Goal: Task Accomplishment & Management: Use online tool/utility

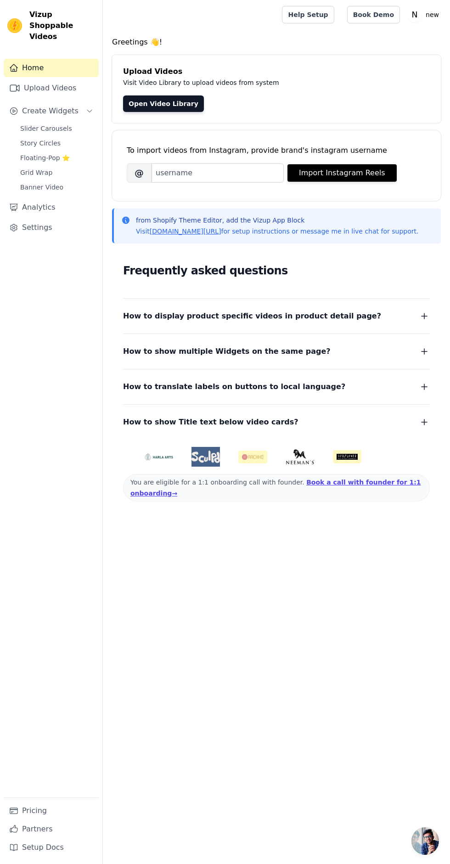
click at [160, 107] on link "Open Video Library" at bounding box center [163, 103] width 81 height 17
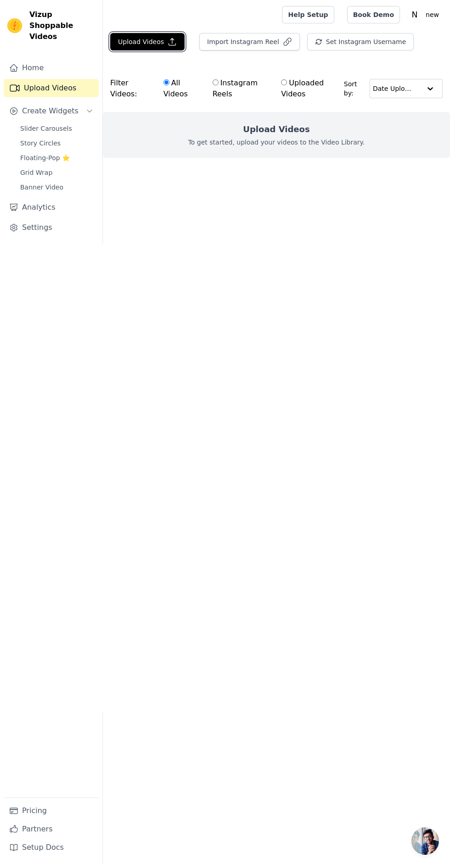
click at [132, 50] on button "Upload Videos" at bounding box center [147, 41] width 74 height 17
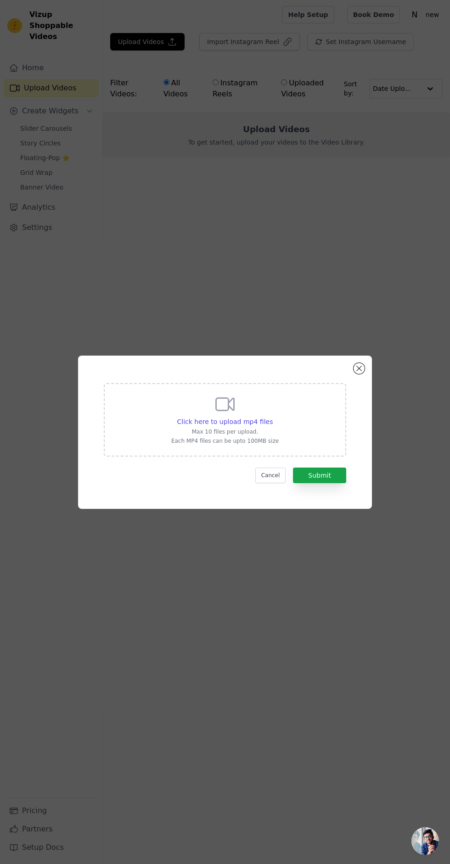
click at [232, 425] on span "Click here to upload mp4 files" at bounding box center [225, 421] width 96 height 7
click at [272, 417] on input "Click here to upload mp4 files Max 10 files per upload. Each MP4 files can be u…" at bounding box center [272, 417] width 0 height 0
type input "C:\fakepath\1000455024.mp4"
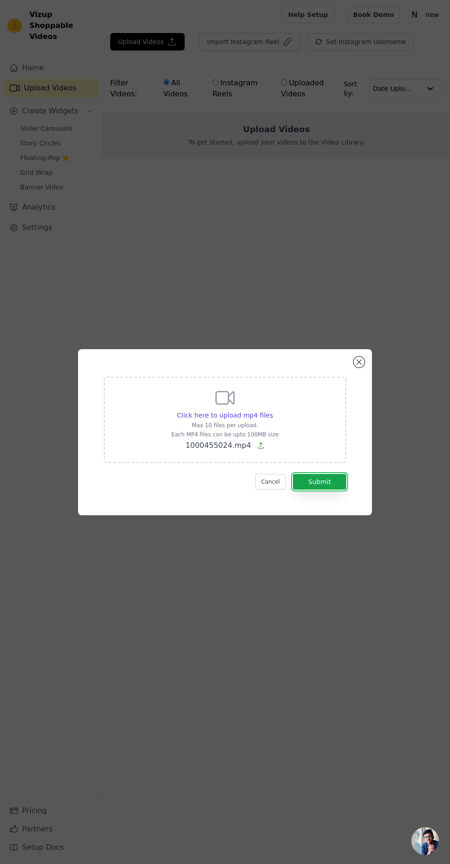
click at [328, 490] on button "Submit" at bounding box center [319, 482] width 53 height 16
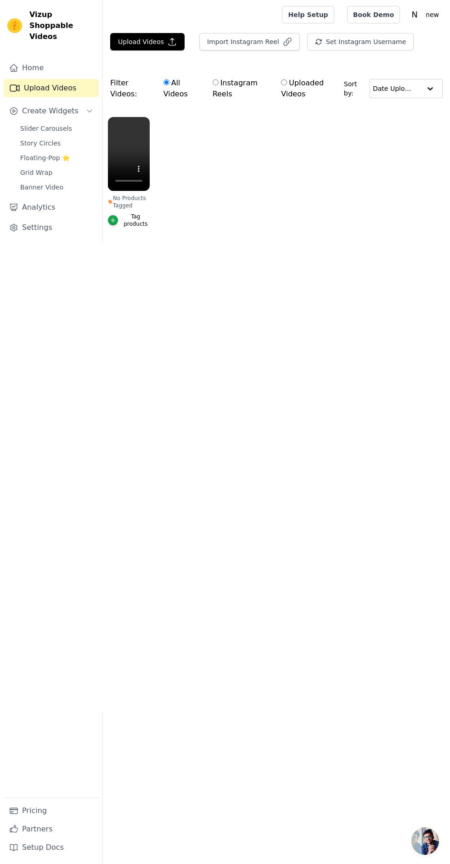
click at [37, 124] on span "Slider Carousels" at bounding box center [46, 128] width 52 height 9
click at [49, 106] on span "Create Widgets" at bounding box center [50, 111] width 56 height 11
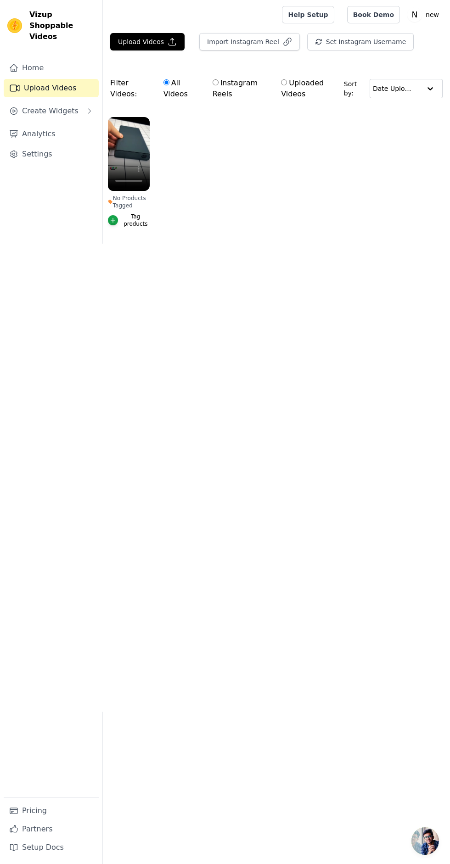
click at [32, 106] on span "Create Widgets" at bounding box center [50, 111] width 56 height 11
click at [43, 122] on link "Slider Carousels" at bounding box center [57, 128] width 84 height 13
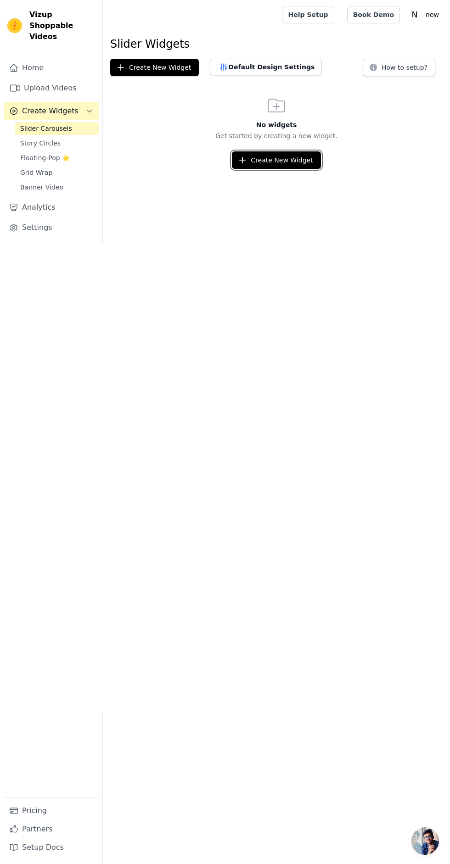
click at [246, 160] on icon "button" at bounding box center [243, 160] width 6 height 6
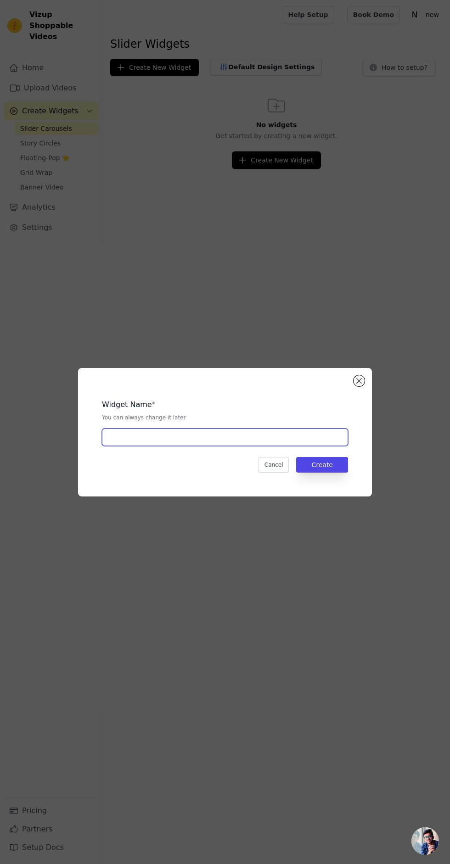
click at [291, 446] on input "text" at bounding box center [225, 437] width 246 height 17
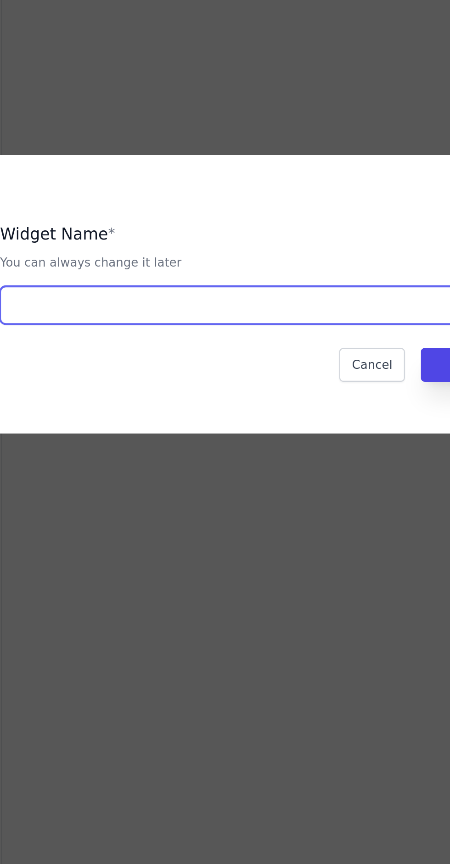
type input "E"
type input "Video Explanation"
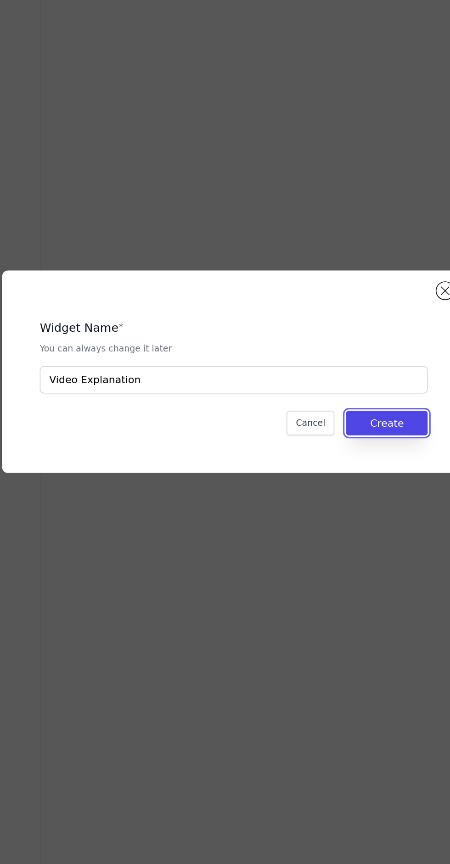
click at [330, 473] on button "Create" at bounding box center [322, 465] width 52 height 16
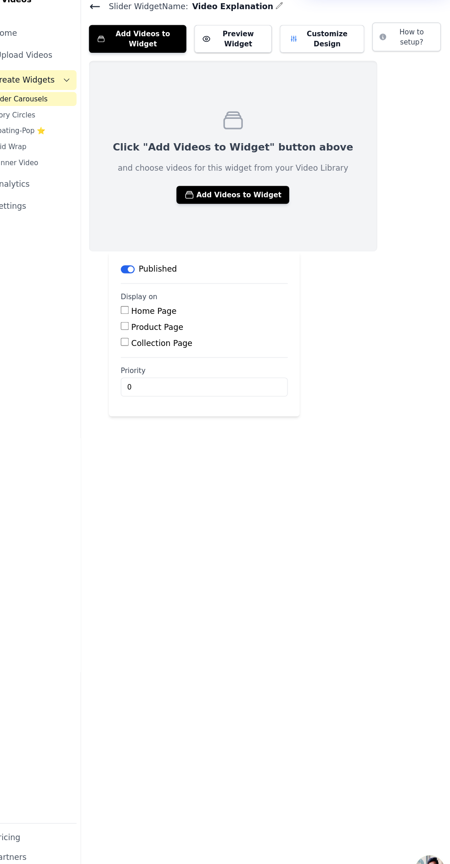
click at [143, 338] on input "Product Page" at bounding box center [143, 338] width 7 height 7
checkbox input "true"
click at [151, 364] on input "Specific Product Pages" at bounding box center [150, 363] width 7 height 7
radio input "true"
click at [161, 386] on button "Select Products" at bounding box center [177, 386] width 61 height 16
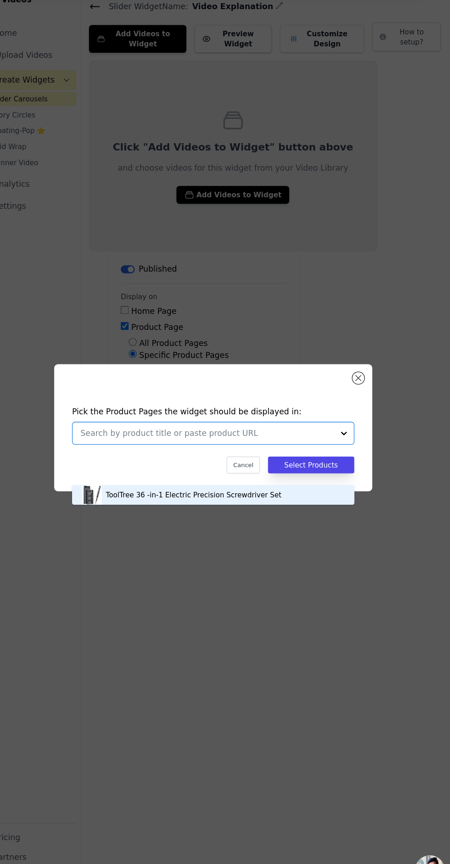
click at [352, 484] on div "Pick the Product Pages the widget should be displayed in: ToolTree 36 -in-1 Ele…" at bounding box center [224, 443] width 279 height 81
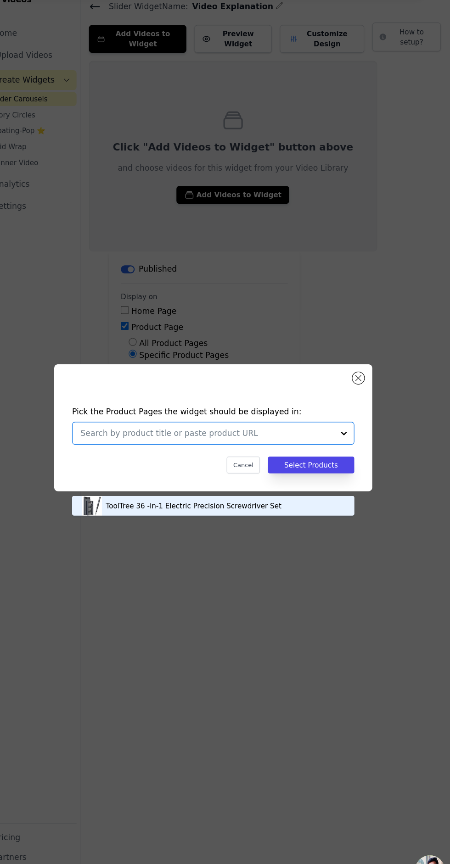
click at [348, 447] on div at bounding box center [345, 437] width 18 height 20
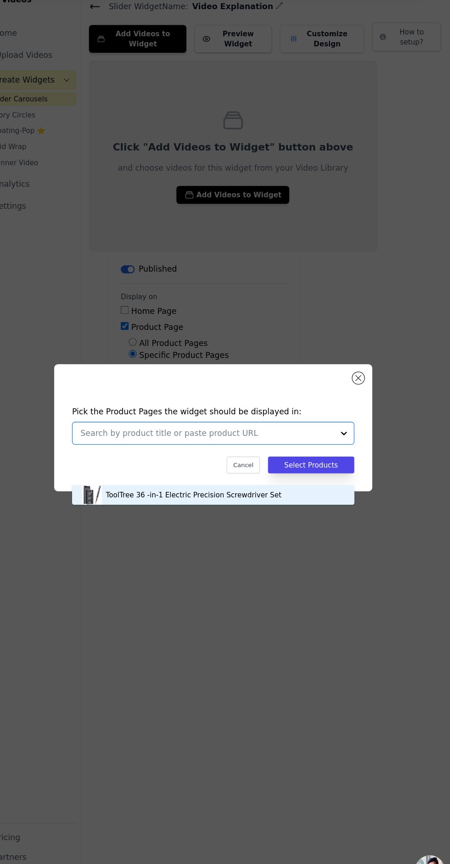
click at [352, 483] on div "Pick the Product Pages the widget should be displayed in: ToolTree 36 -in-1 Ele…" at bounding box center [224, 443] width 279 height 81
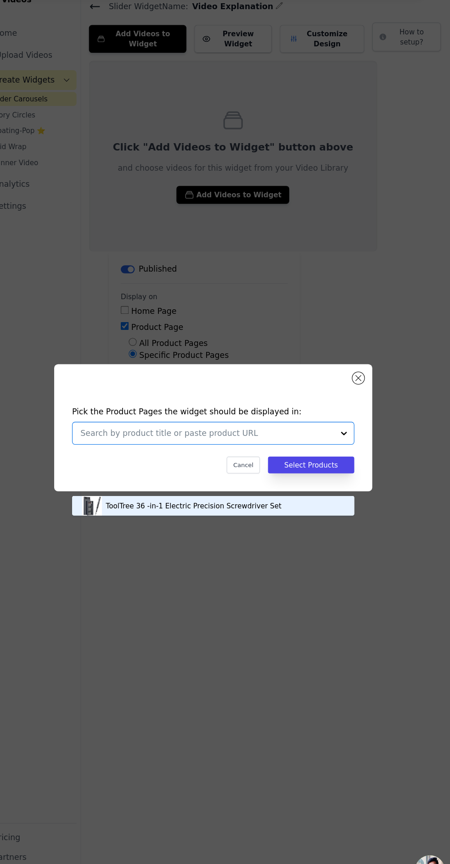
click at [195, 500] on div "ToolTree 36 -in-1 Electric Precision Screwdriver Set" at bounding box center [207, 504] width 162 height 9
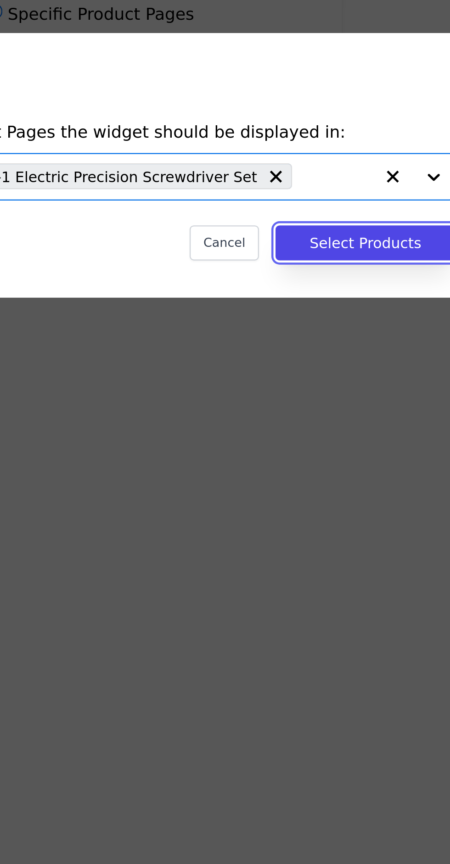
click at [323, 475] on button "Select Products" at bounding box center [315, 467] width 80 height 16
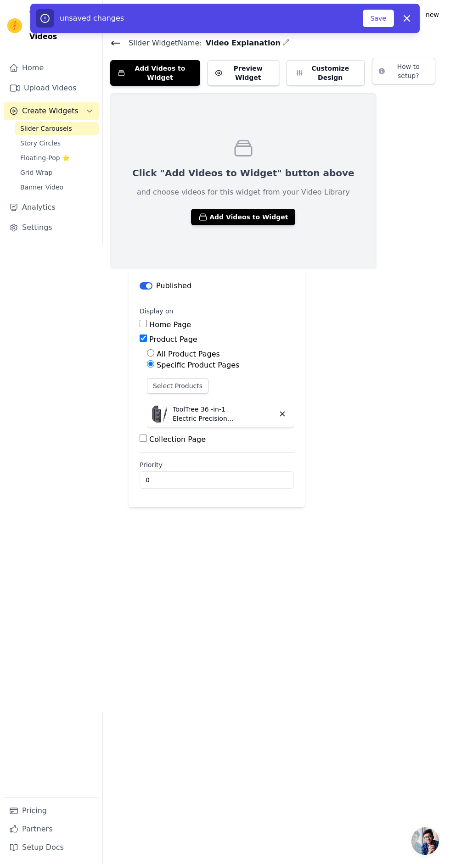
click at [379, 18] on button "Save" at bounding box center [378, 18] width 31 height 17
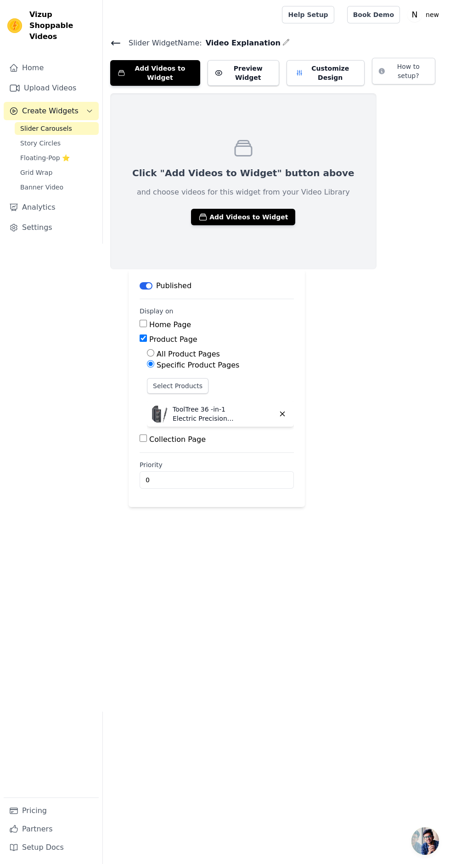
click at [65, 124] on span "Slider Carousels" at bounding box center [46, 128] width 52 height 9
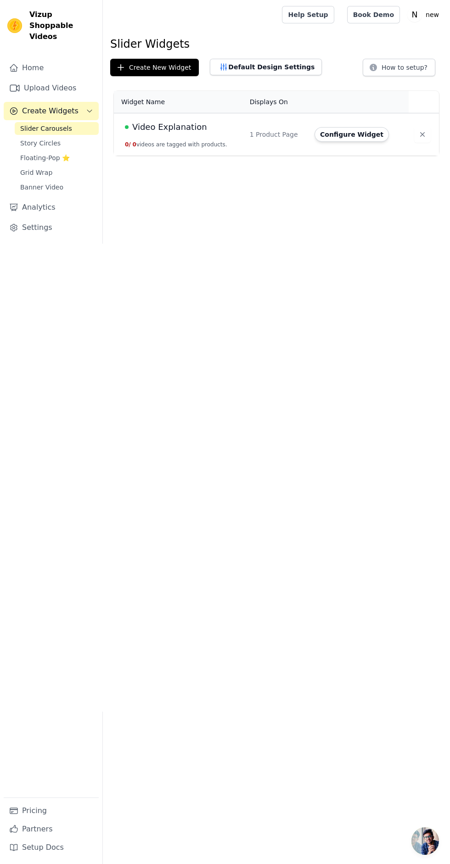
click at [354, 134] on button "Configure Widget" at bounding box center [351, 134] width 74 height 15
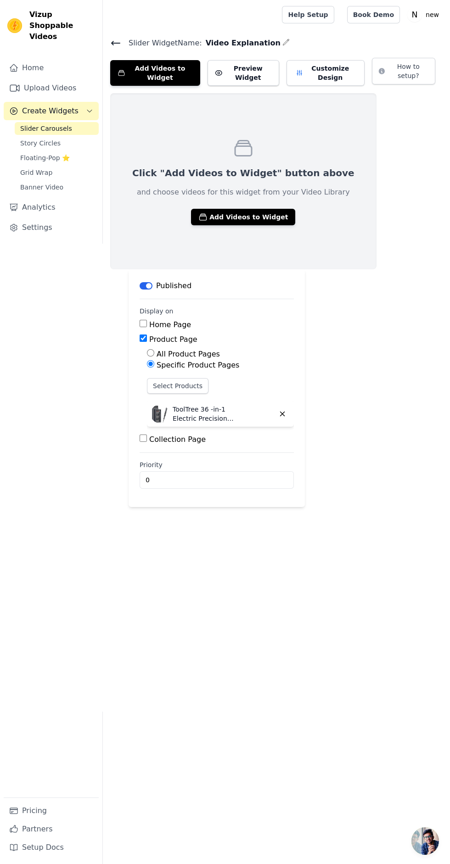
click at [246, 217] on button "Add Videos to Widget" at bounding box center [243, 217] width 104 height 17
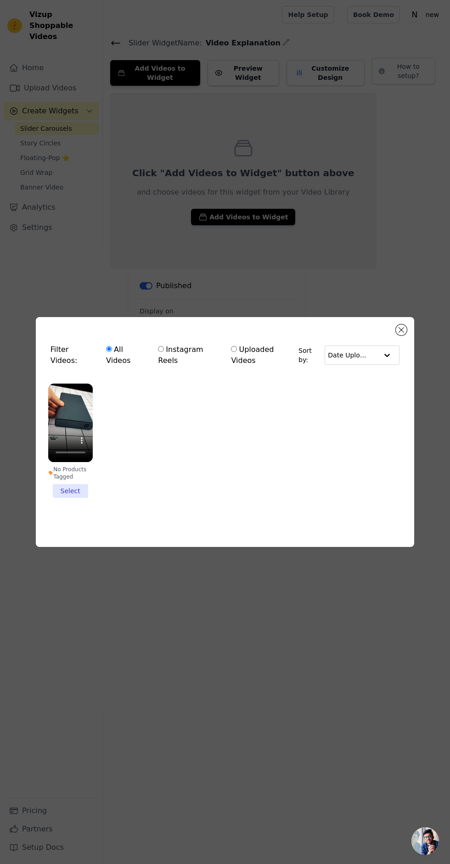
click at [56, 498] on li "No Products Tagged Select" at bounding box center [70, 441] width 45 height 115
click at [0, 0] on input "No Products Tagged Select" at bounding box center [0, 0] width 0 height 0
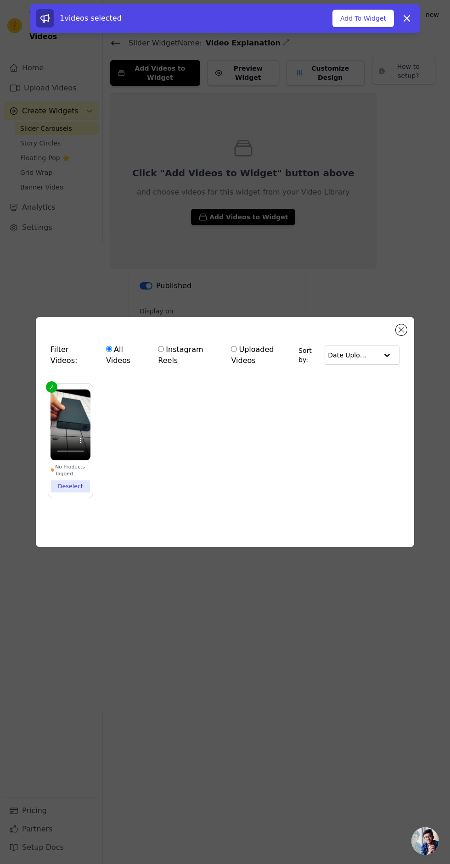
click at [366, 18] on button "Add To Widget" at bounding box center [362, 18] width 61 height 17
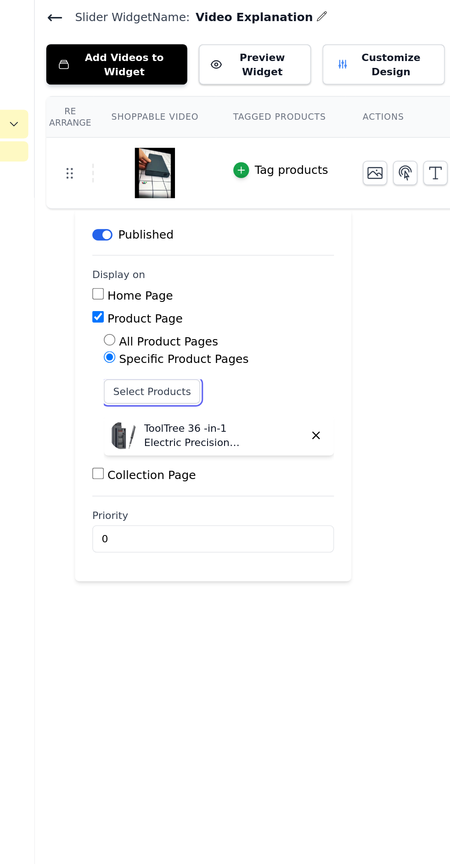
click at [157, 279] on button "Select Products" at bounding box center [177, 282] width 61 height 16
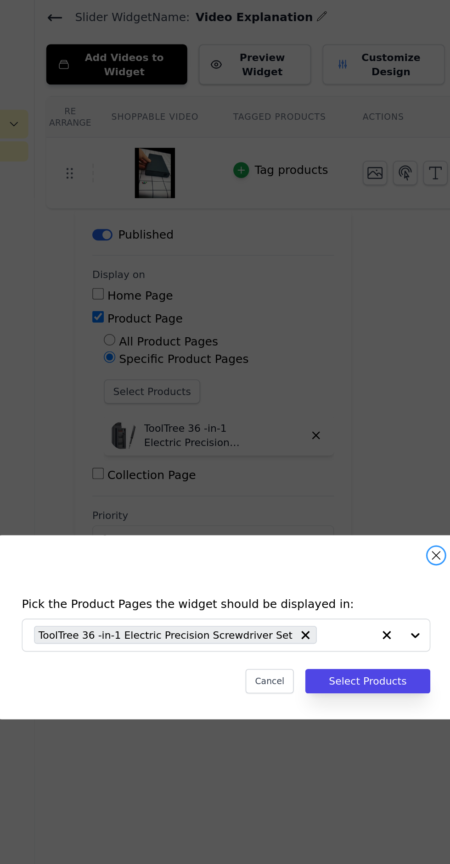
click at [359, 392] on button "Close modal" at bounding box center [358, 386] width 11 height 11
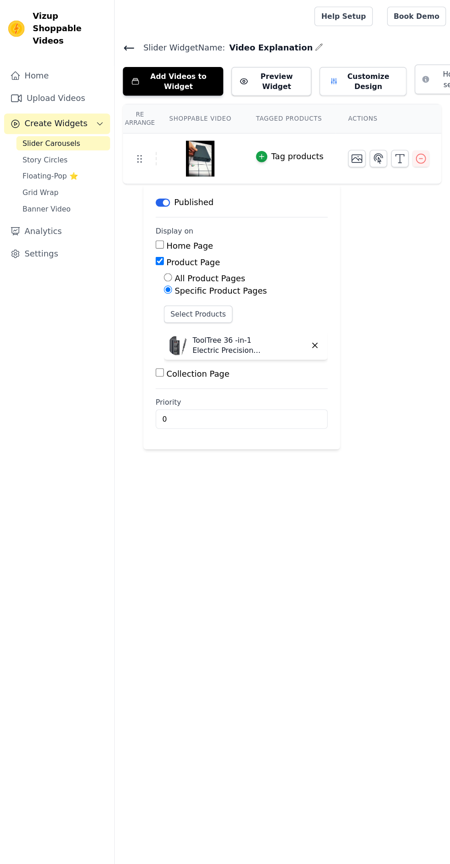
click at [162, 68] on button "Add Videos to Widget" at bounding box center [155, 73] width 90 height 26
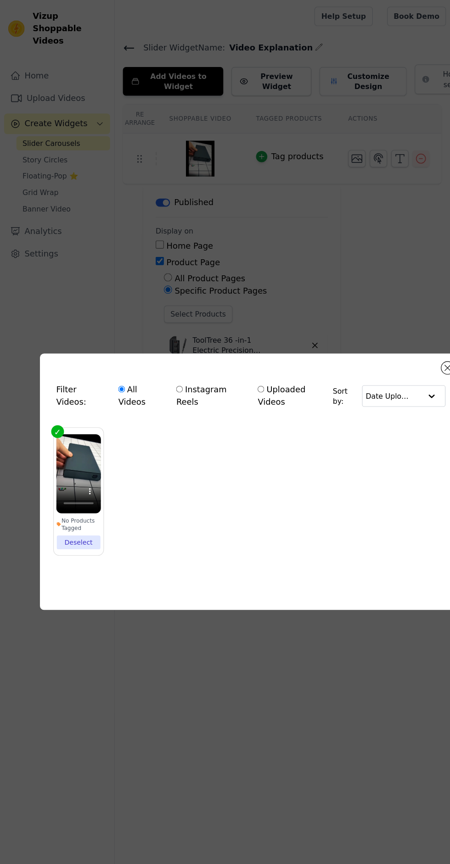
click at [52, 492] on li "No Products Tagged Deselect" at bounding box center [70, 440] width 40 height 103
click at [0, 0] on input "No Products Tagged Deselect" at bounding box center [0, 0] width 0 height 0
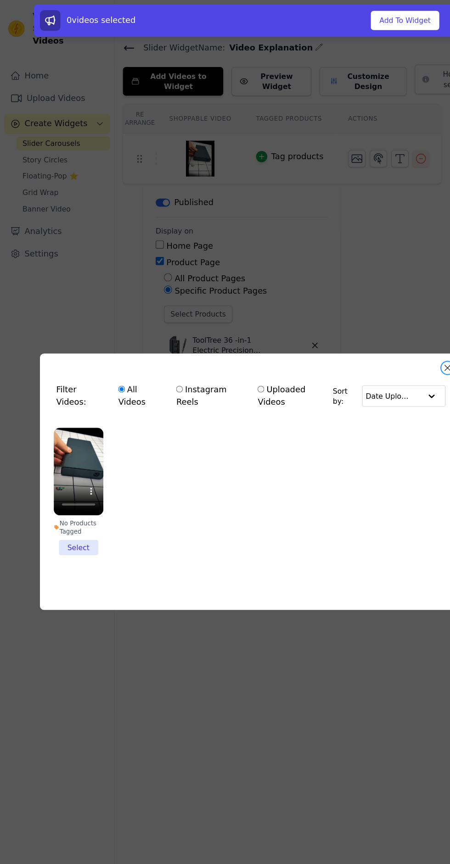
click at [401, 335] on button "Close modal" at bounding box center [401, 329] width 11 height 11
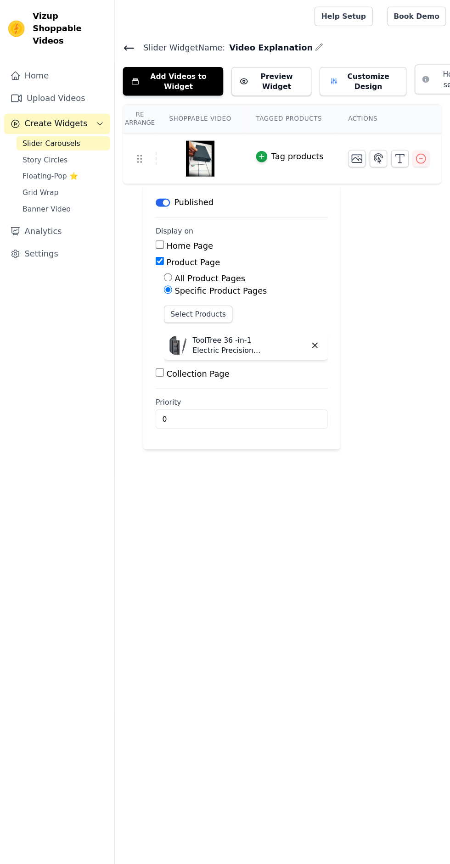
click at [61, 79] on link "Upload Videos" at bounding box center [51, 88] width 95 height 18
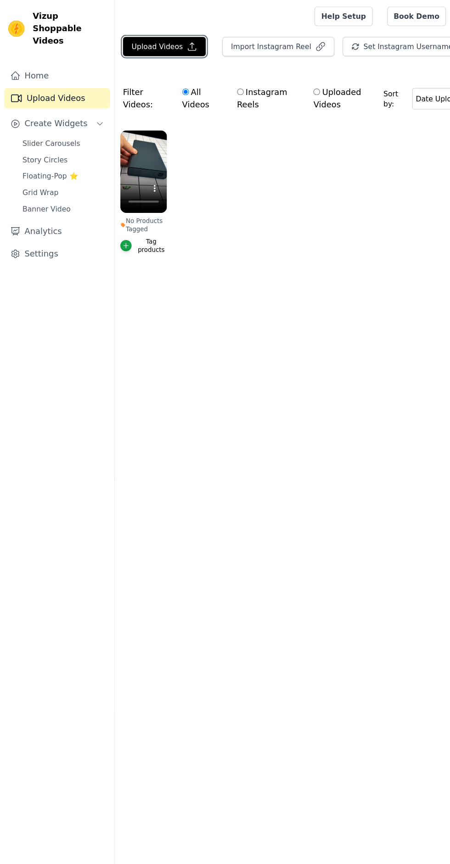
click at [145, 41] on button "Upload Videos" at bounding box center [147, 41] width 74 height 17
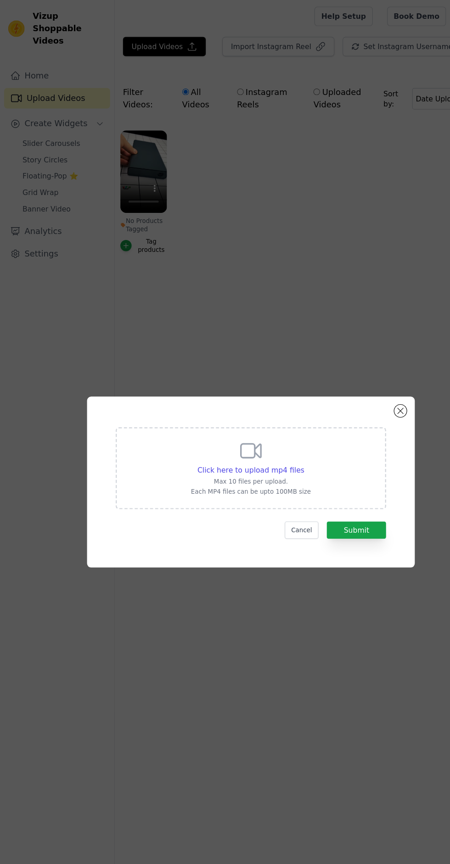
click at [208, 426] on div "Click here to upload mp4 files" at bounding box center [225, 421] width 96 height 9
click at [272, 417] on input "Click here to upload mp4 files Max 10 files per upload. Each MP4 files can be u…" at bounding box center [272, 417] width 0 height 0
type input "C:\fakepath\1000455026.mp4"
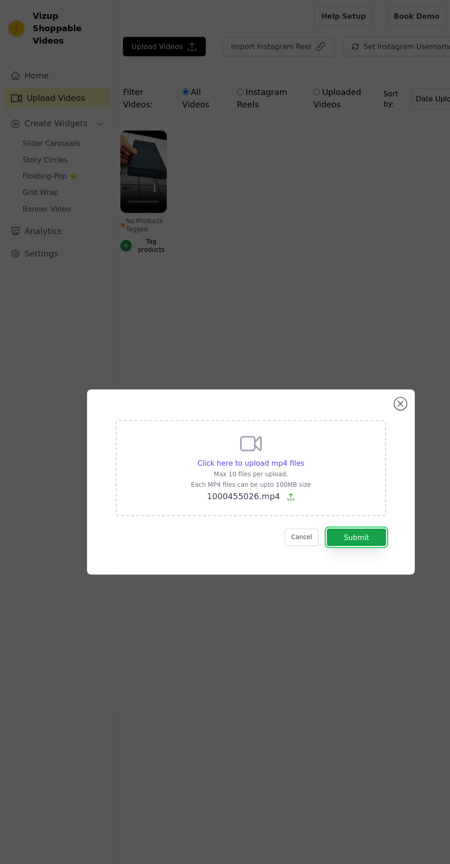
click at [333, 490] on button "Submit" at bounding box center [319, 482] width 53 height 16
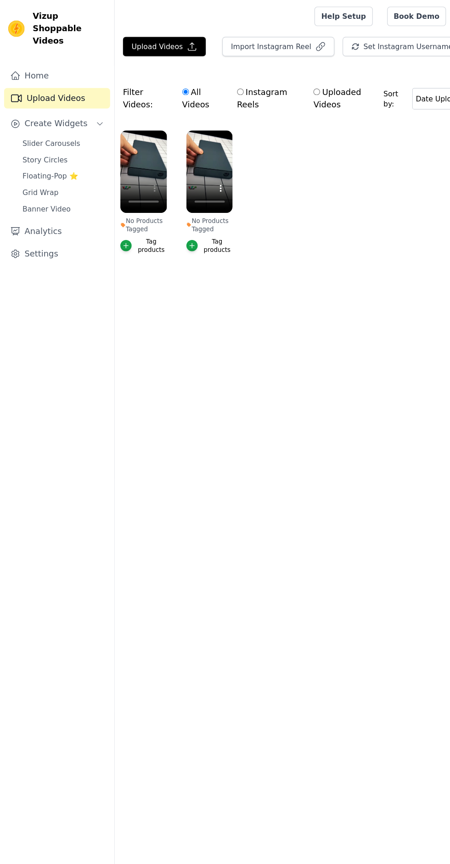
click at [60, 124] on span "Slider Carousels" at bounding box center [46, 128] width 52 height 9
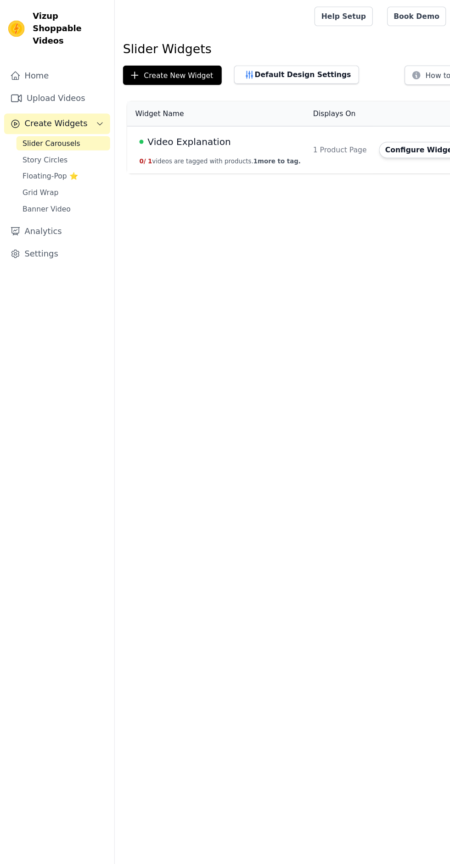
click at [368, 136] on button "Configure Widget" at bounding box center [377, 134] width 74 height 15
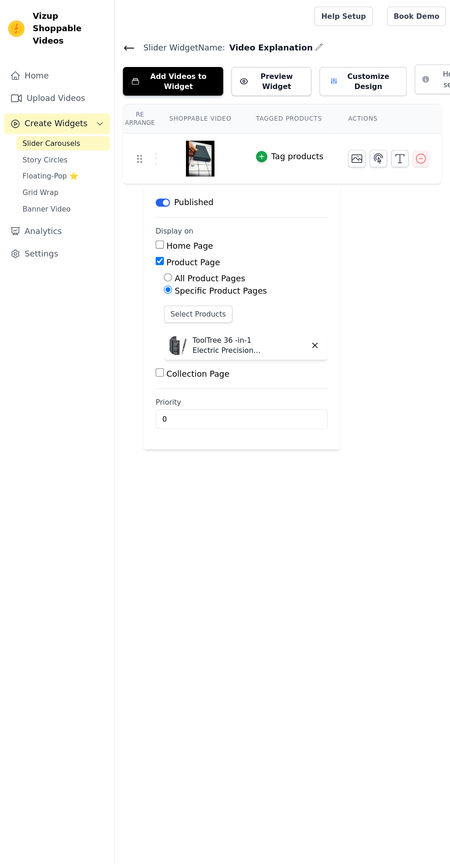
click at [372, 146] on icon "button" at bounding box center [377, 142] width 11 height 11
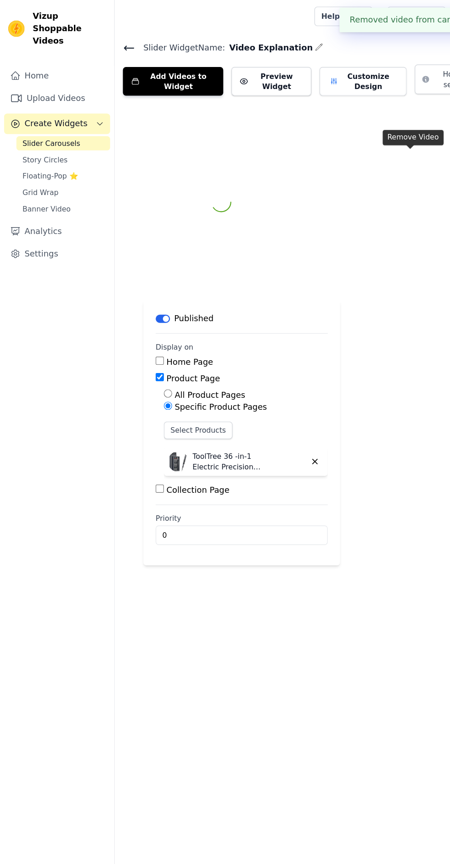
click at [366, 138] on div at bounding box center [276, 181] width 332 height 176
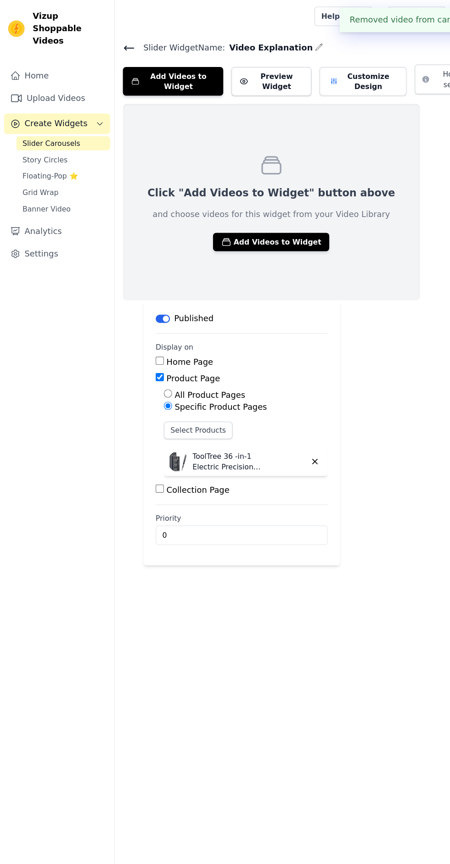
click at [236, 219] on button "Add Videos to Widget" at bounding box center [243, 217] width 104 height 17
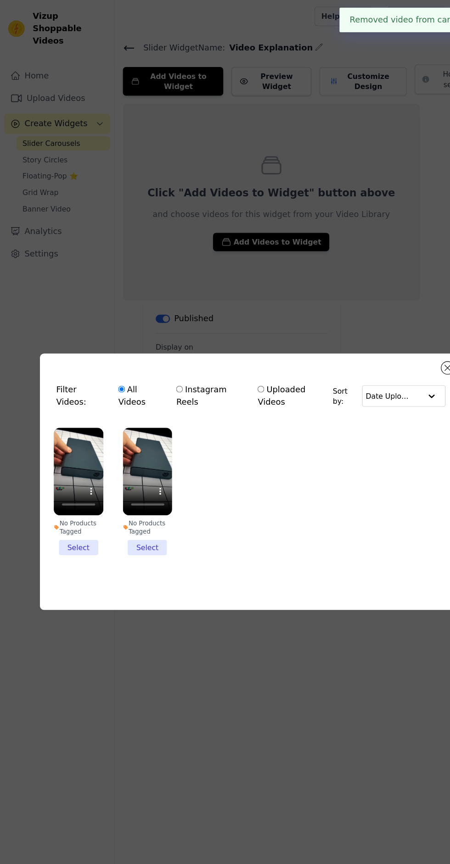
click at [53, 498] on li "No Products Tagged Select" at bounding box center [70, 441] width 45 height 115
click at [0, 0] on input "No Products Tagged Select" at bounding box center [0, 0] width 0 height 0
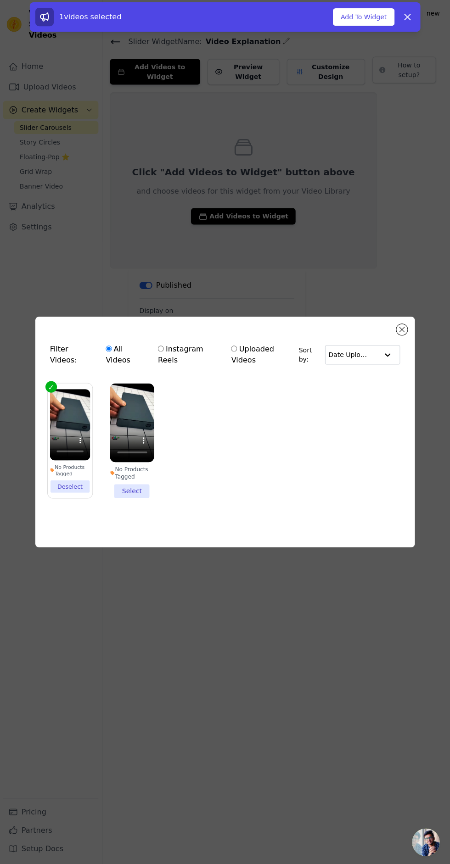
click at [359, 18] on button "Add To Widget" at bounding box center [362, 18] width 61 height 17
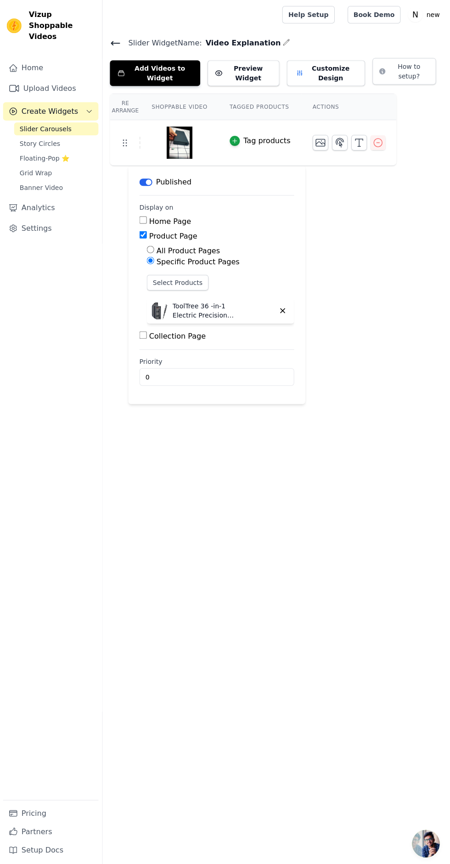
click at [373, 142] on icon "button" at bounding box center [377, 142] width 8 height 8
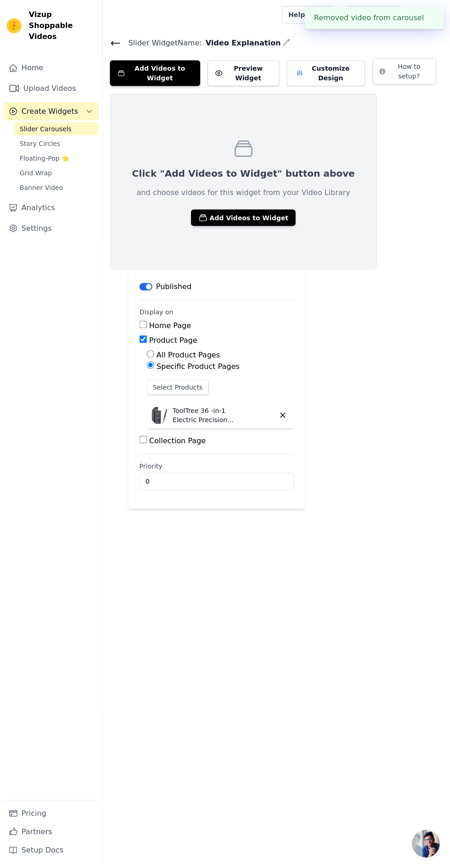
click at [249, 214] on button "Add Videos to Widget" at bounding box center [243, 217] width 104 height 17
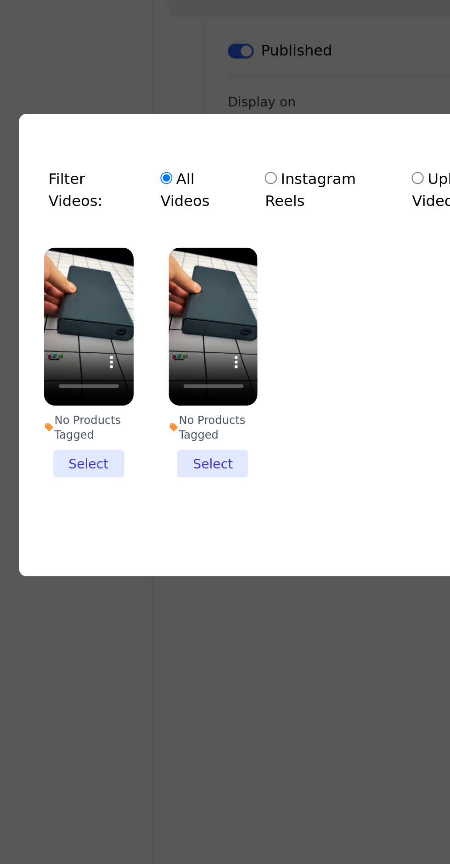
click at [73, 498] on li "No Products Tagged Select" at bounding box center [70, 441] width 45 height 115
click at [0, 0] on input "No Products Tagged Select" at bounding box center [0, 0] width 0 height 0
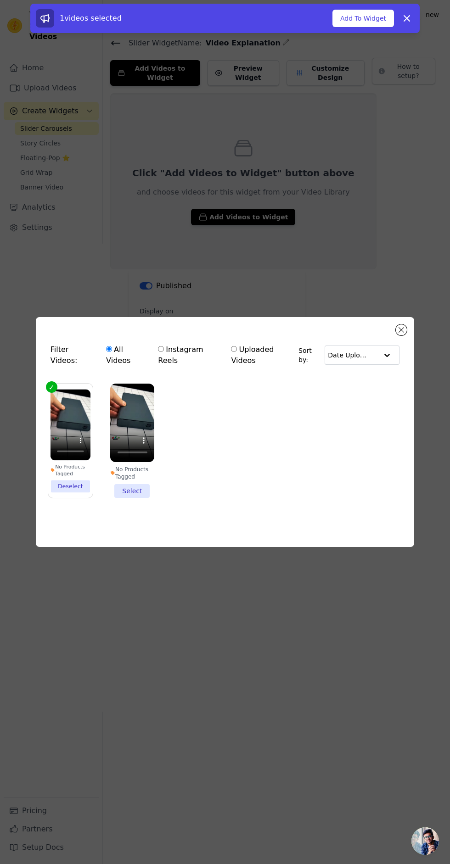
click at [369, 20] on button "Add To Widget" at bounding box center [362, 18] width 61 height 17
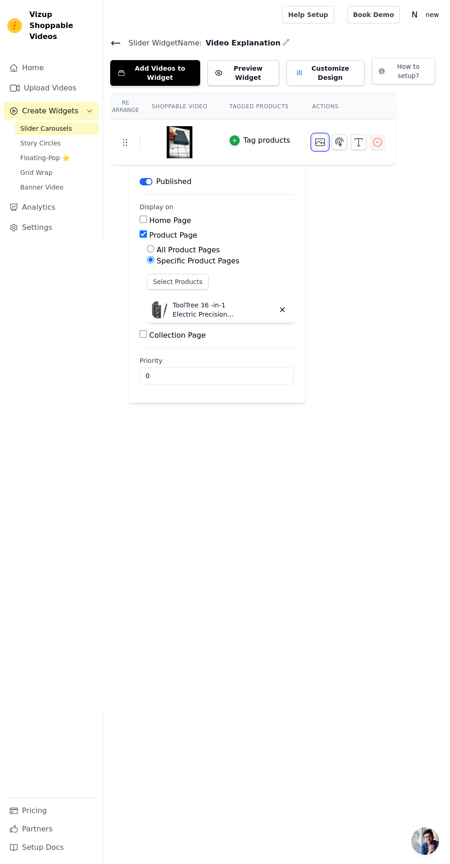
click at [314, 142] on icon "button" at bounding box center [319, 142] width 11 height 11
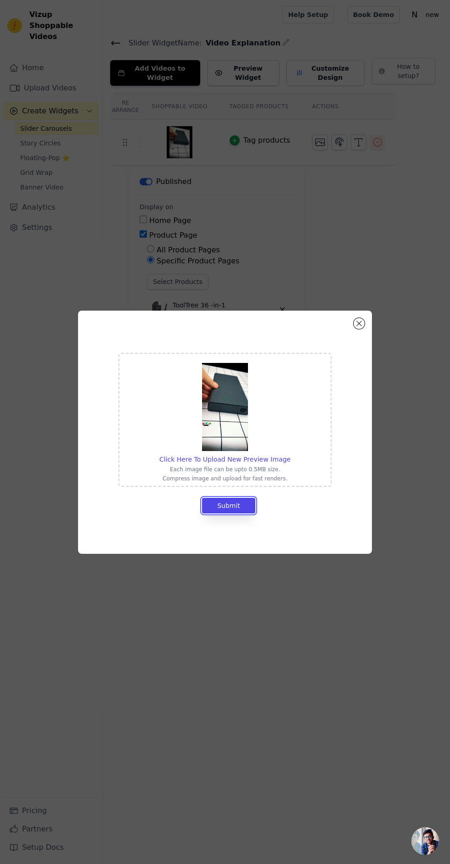
click at [207, 514] on button "Submit" at bounding box center [228, 506] width 53 height 16
click at [359, 329] on button "Close modal" at bounding box center [358, 323] width 11 height 11
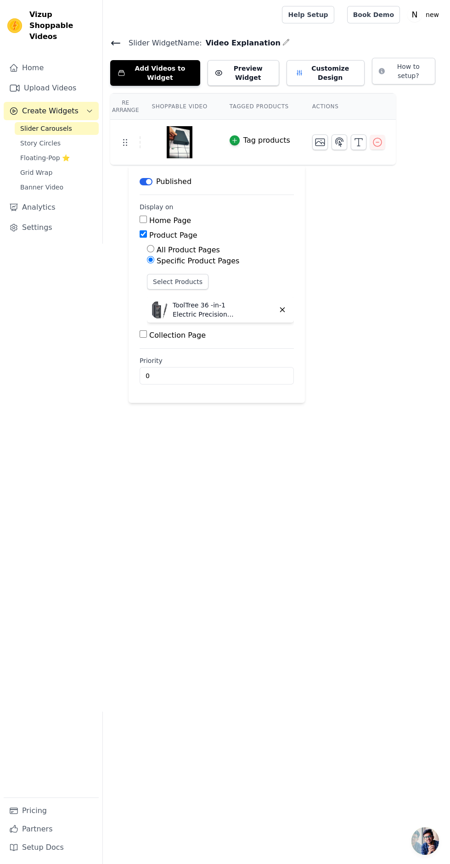
click at [173, 140] on img at bounding box center [180, 142] width 26 height 44
click at [373, 142] on icon "button" at bounding box center [377, 142] width 8 height 8
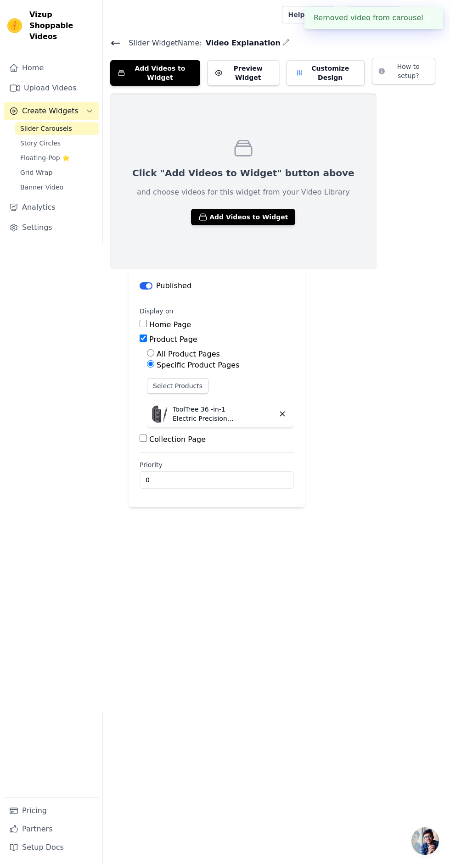
click at [242, 209] on button "Add Videos to Widget" at bounding box center [243, 217] width 104 height 17
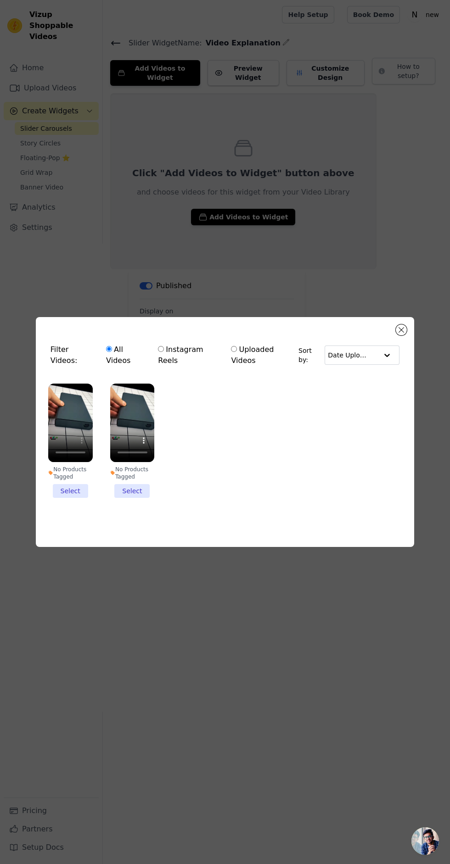
click at [60, 498] on li "No Products Tagged Select" at bounding box center [70, 441] width 45 height 115
click at [0, 0] on input "No Products Tagged Select" at bounding box center [0, 0] width 0 height 0
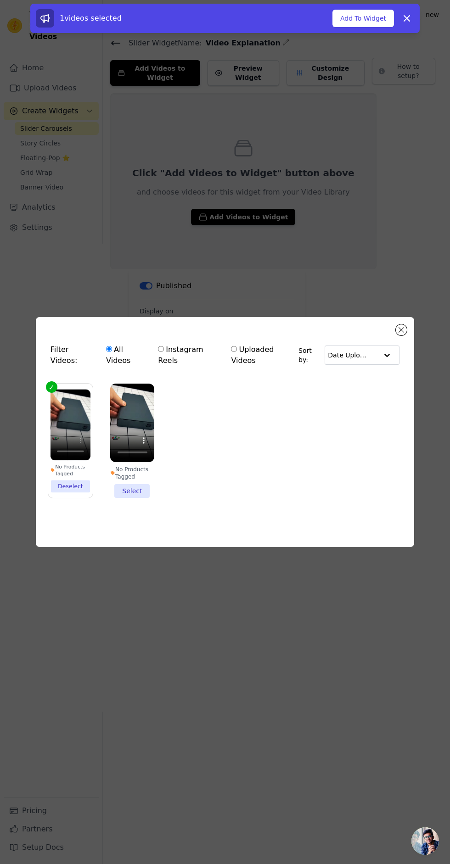
click at [362, 18] on button "Add To Widget" at bounding box center [362, 18] width 61 height 17
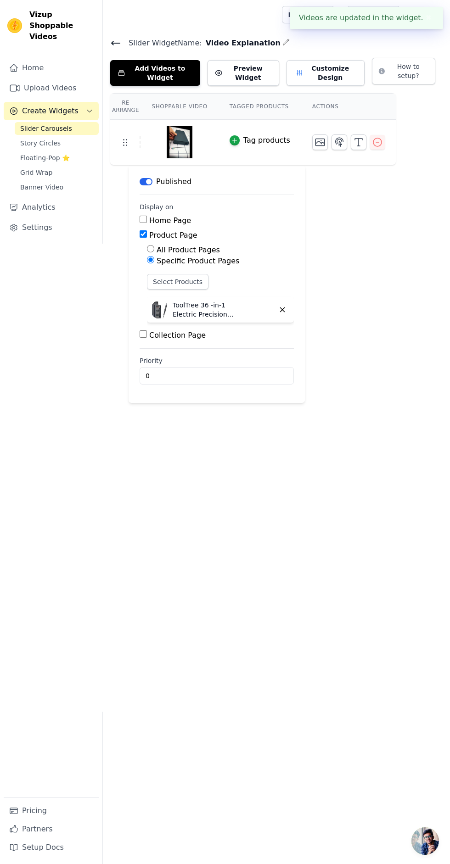
click at [331, 73] on button "Customize Design" at bounding box center [325, 73] width 78 height 26
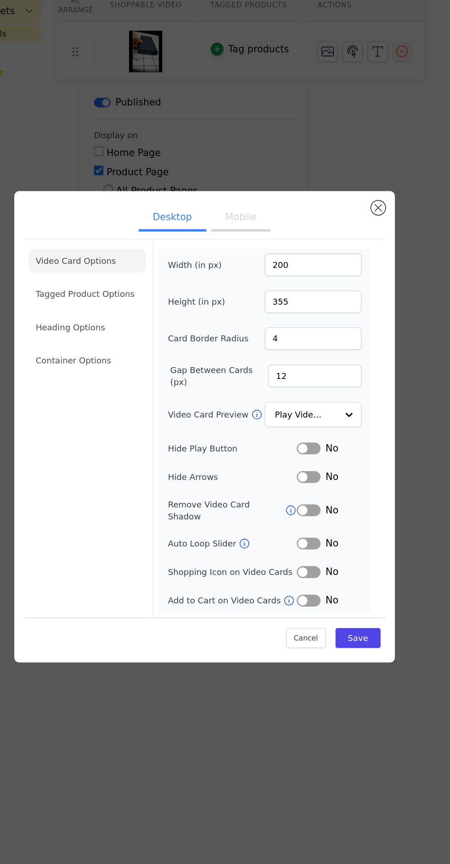
click at [312, 527] on button "Label" at bounding box center [305, 522] width 18 height 9
click at [300, 549] on button "Label" at bounding box center [305, 544] width 18 height 9
click at [356, 603] on button "Save" at bounding box center [343, 595] width 35 height 16
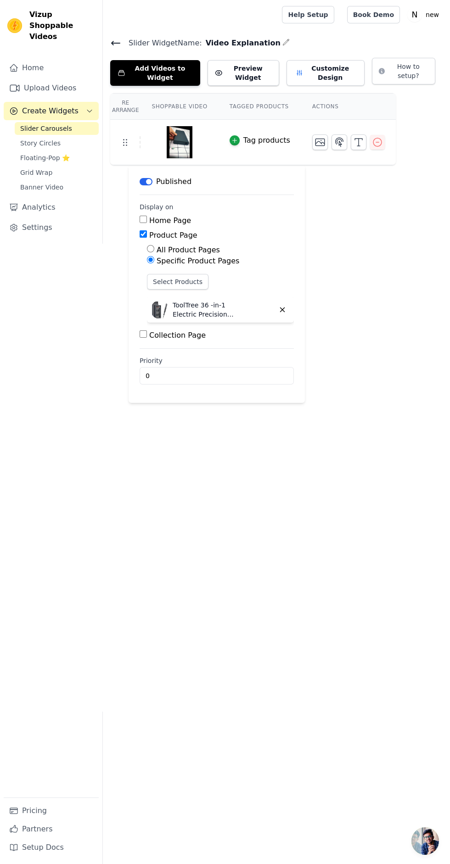
click at [23, 27] on div "Vizup Shoppable Videos" at bounding box center [51, 25] width 102 height 33
